Goal: Information Seeking & Learning: Understand process/instructions

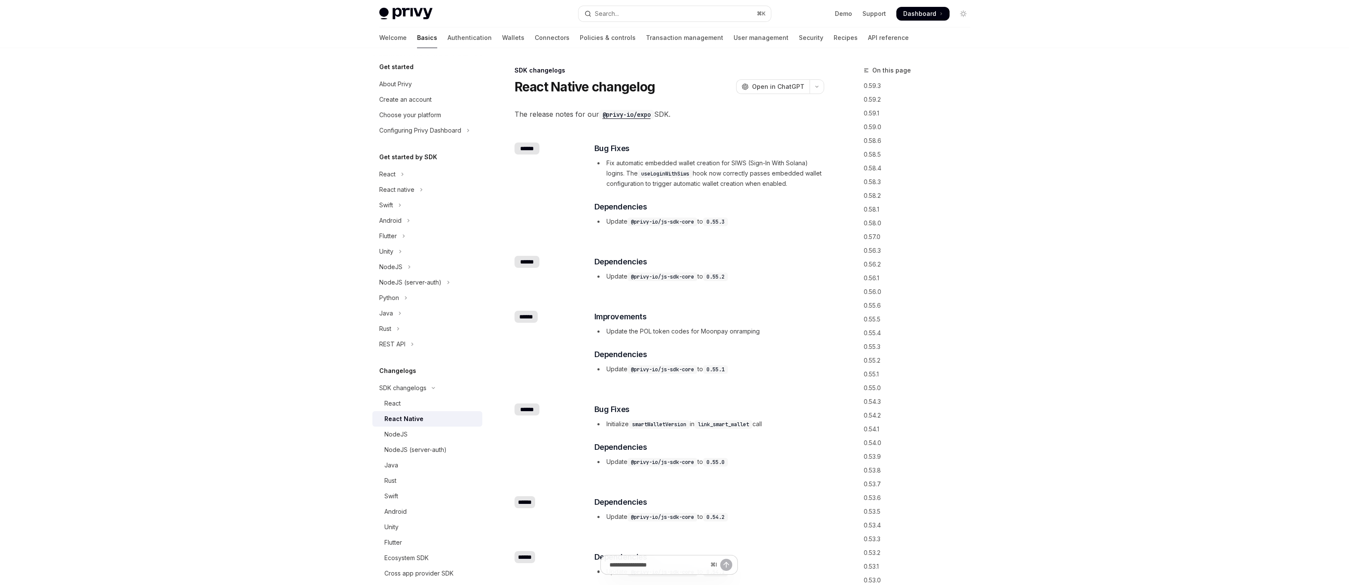
scroll to position [11007, 0]
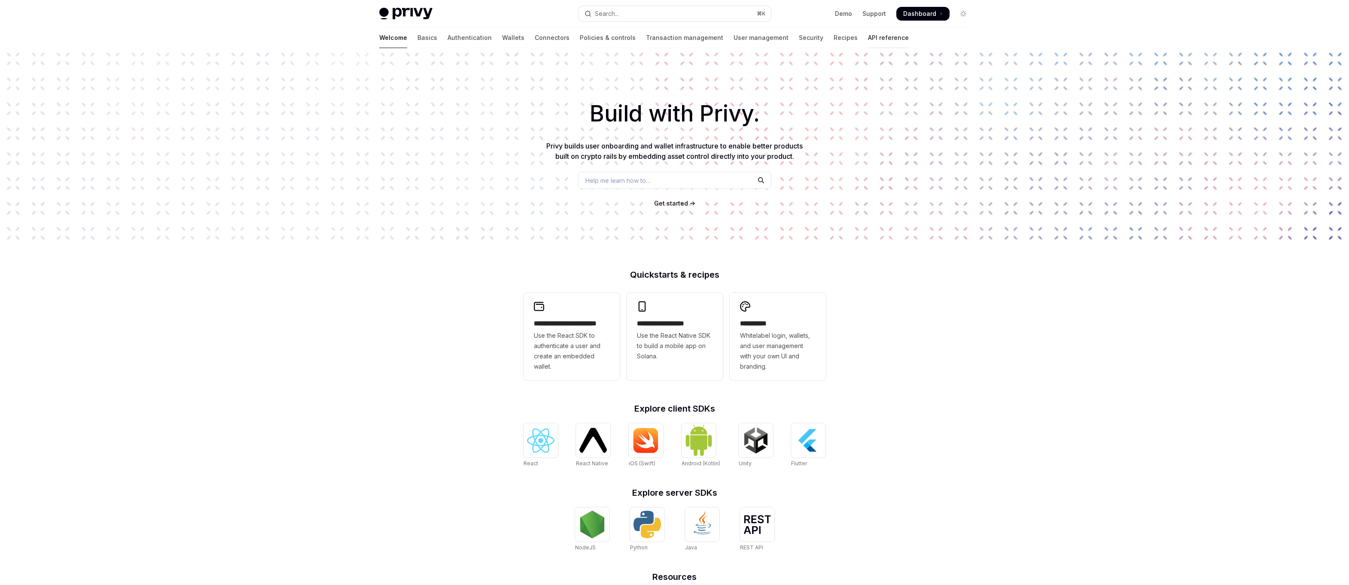
click at [868, 31] on link "API reference" at bounding box center [888, 37] width 41 height 21
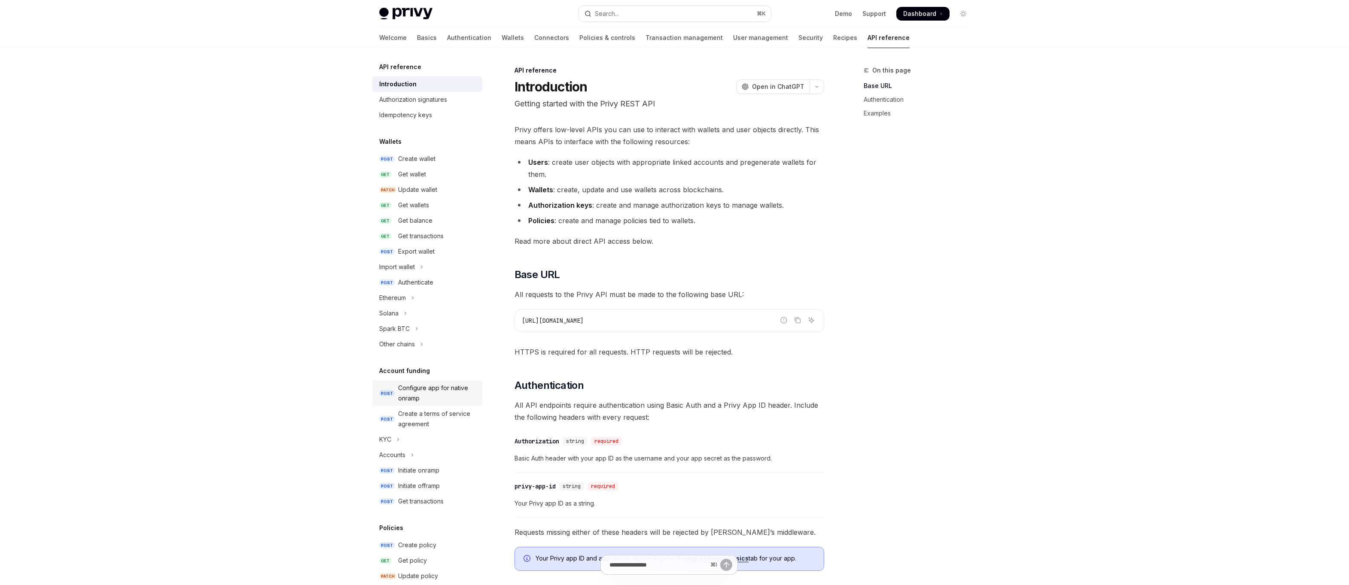
scroll to position [31, 0]
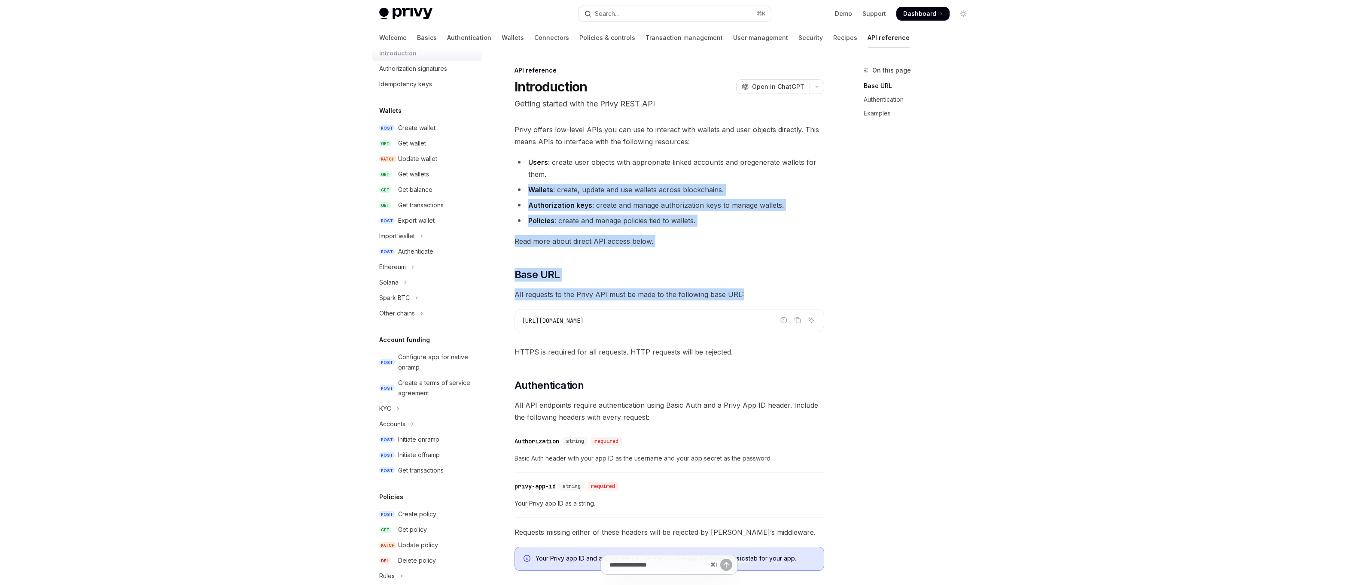
drag, startPoint x: 755, startPoint y: 296, endPoint x: 579, endPoint y: 177, distance: 211.8
click at [579, 178] on div "Privy offers low-level APIs you can use to interact with wallets and user objec…" at bounding box center [670, 453] width 310 height 658
click at [579, 177] on li "Users : create user objects with appropriate linked accounts and pregenerate wa…" at bounding box center [670, 168] width 310 height 24
drag, startPoint x: 579, startPoint y: 177, endPoint x: 662, endPoint y: 260, distance: 117.2
click at [662, 260] on div "Privy offers low-level APIs you can use to interact with wallets and user objec…" at bounding box center [670, 453] width 310 height 658
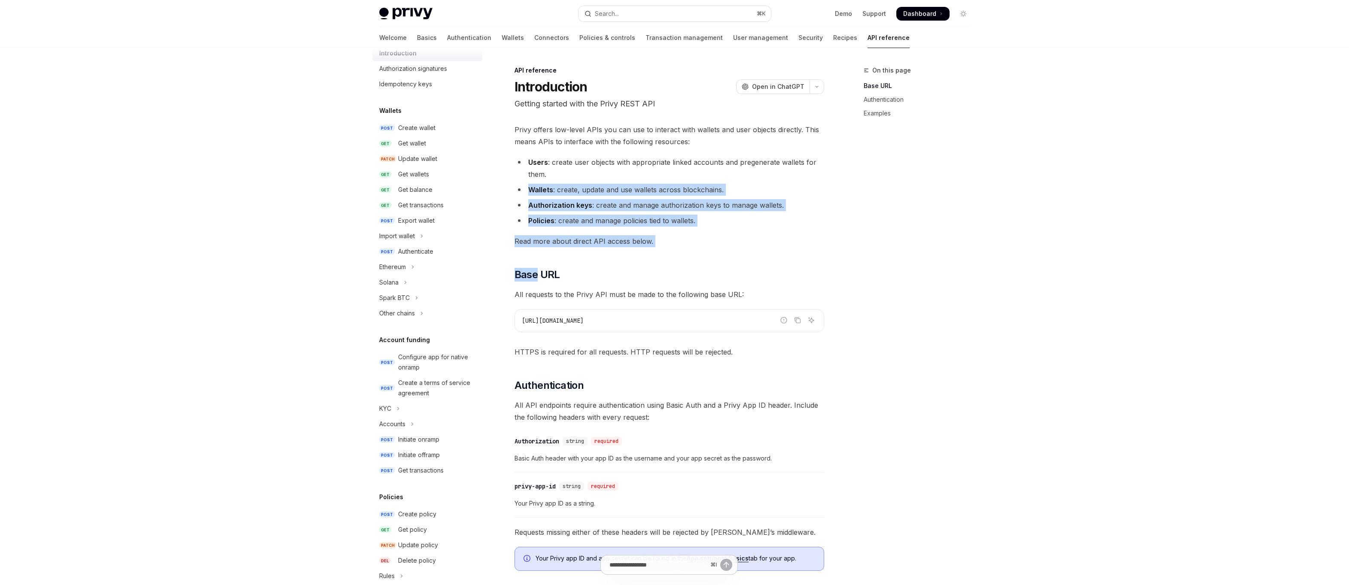
click at [662, 260] on div "Privy offers low-level APIs you can use to interact with wallets and user objec…" at bounding box center [670, 453] width 310 height 658
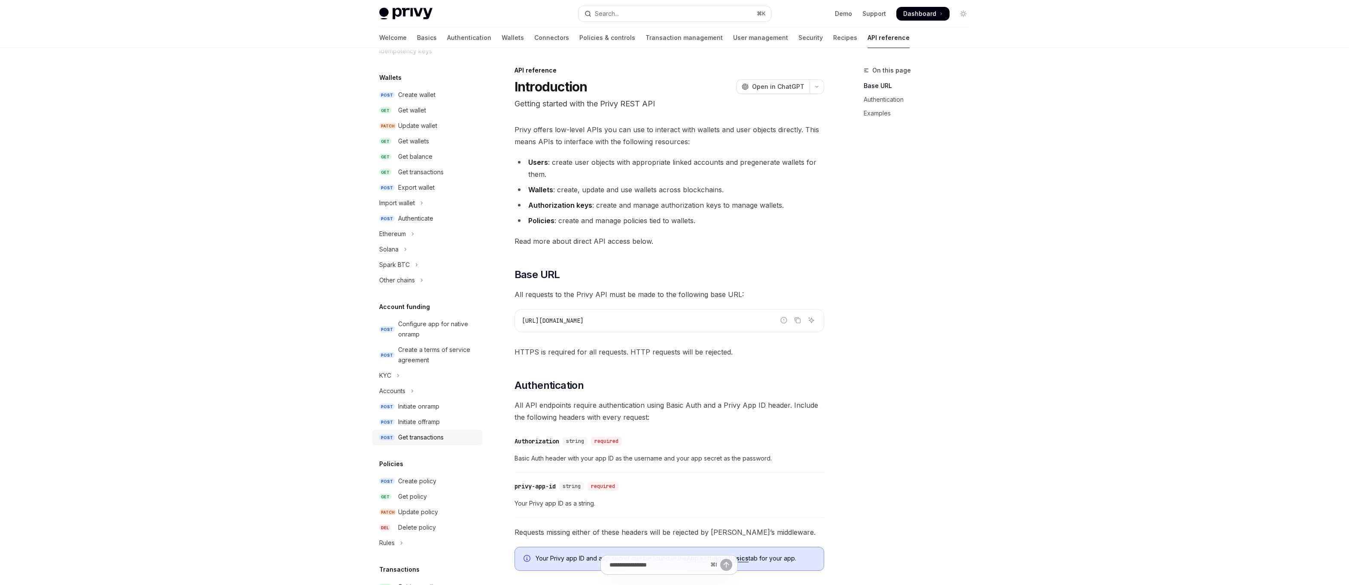
scroll to position [69, 0]
click at [394, 402] on link "POST Initiate onramp" at bounding box center [427, 401] width 110 height 15
type textarea "*"
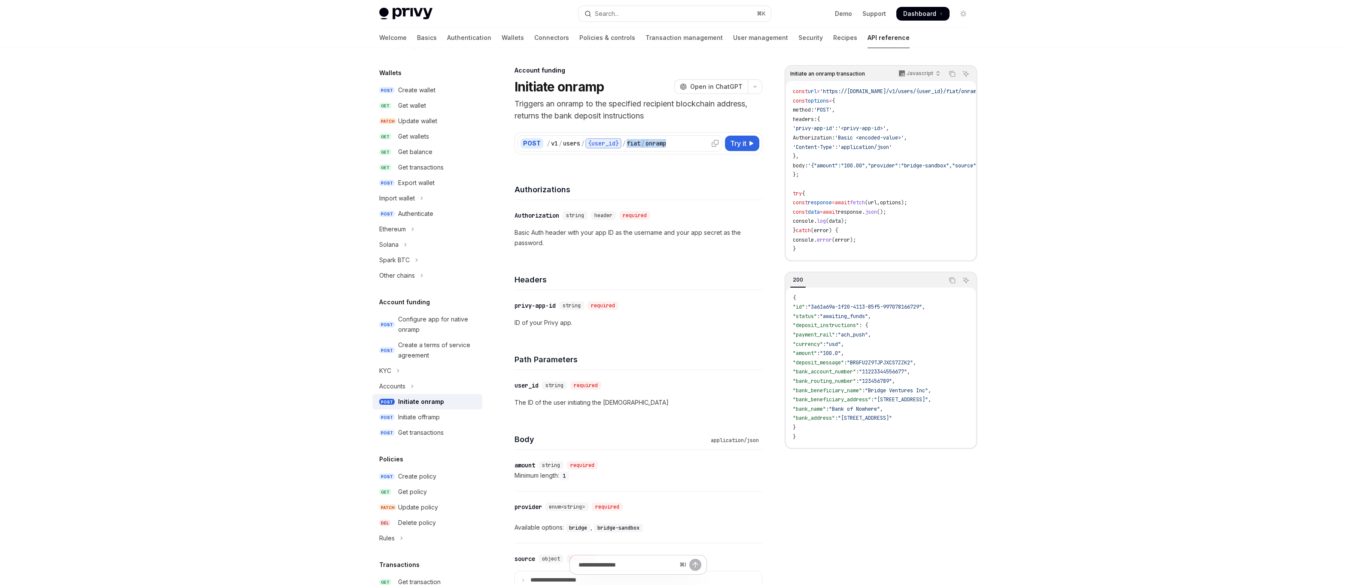
drag, startPoint x: 681, startPoint y: 143, endPoint x: 628, endPoint y: 143, distance: 52.8
click at [628, 143] on div "/ v1 / users / {user_id} / fiat / onramp" at bounding box center [633, 143] width 173 height 10
copy div "fiat / onramp"
